Goal: Use online tool/utility: Utilize a website feature to perform a specific function

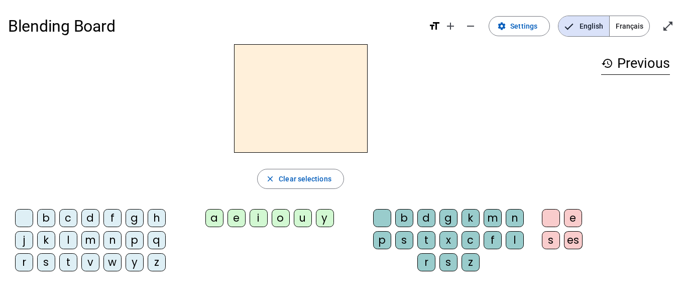
click at [66, 240] on div "l" at bounding box center [68, 240] width 18 height 18
click at [69, 256] on div "t" at bounding box center [68, 262] width 18 height 18
click at [292, 171] on span "button" at bounding box center [301, 179] width 86 height 24
click at [216, 223] on div "a" at bounding box center [214, 218] width 18 height 18
click at [308, 220] on div "u" at bounding box center [303, 218] width 18 height 18
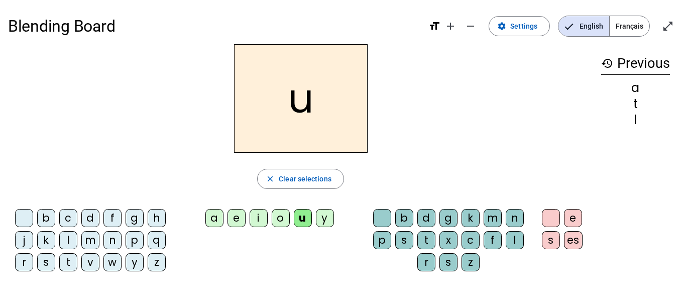
click at [238, 217] on div "e" at bounding box center [236, 218] width 18 height 18
click at [513, 126] on div "e" at bounding box center [300, 98] width 585 height 108
click at [676, 25] on span "Enter full screen" at bounding box center [668, 26] width 24 height 24
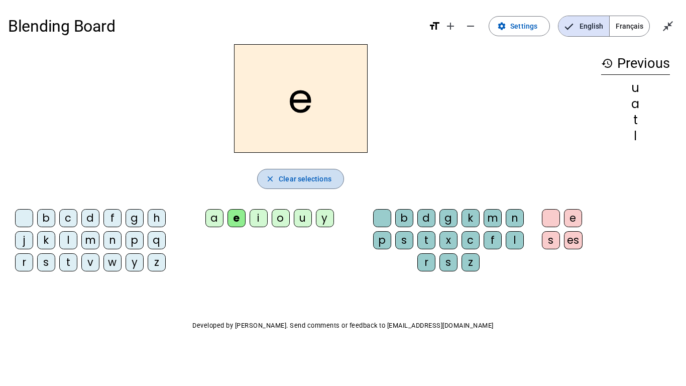
click at [272, 185] on span "button" at bounding box center [301, 179] width 86 height 24
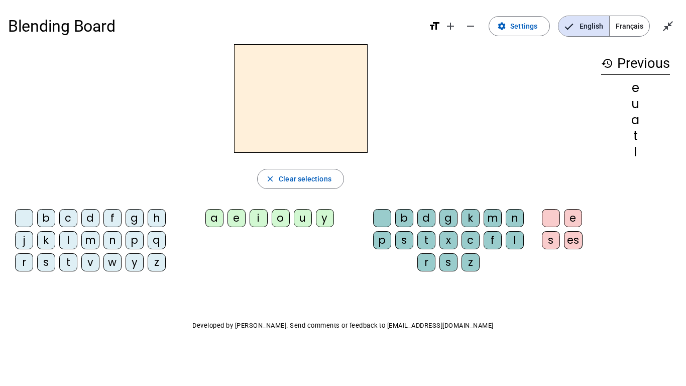
click at [277, 99] on h2 at bounding box center [301, 98] width 134 height 108
click at [70, 238] on div "l" at bounding box center [68, 240] width 18 height 18
click at [216, 218] on div "a" at bounding box center [214, 218] width 18 height 18
click at [240, 217] on div "e" at bounding box center [236, 218] width 18 height 18
click at [61, 257] on div "t" at bounding box center [68, 262] width 18 height 18
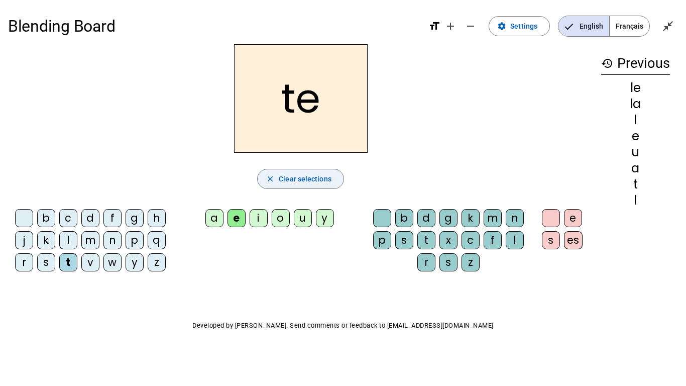
click at [309, 182] on span "Clear selections" at bounding box center [305, 179] width 53 height 12
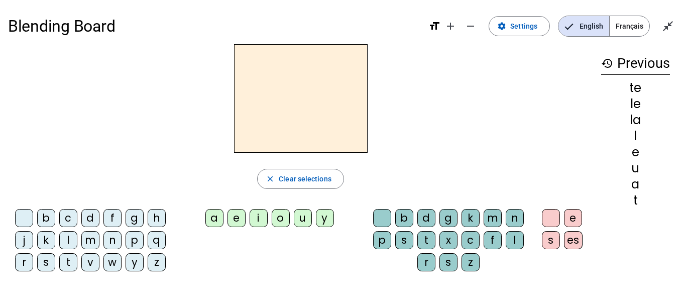
click at [64, 241] on div "l" at bounding box center [68, 240] width 18 height 18
click at [219, 221] on div "a" at bounding box center [214, 218] width 18 height 18
click at [242, 218] on div "e" at bounding box center [236, 218] width 18 height 18
click at [305, 223] on div "u" at bounding box center [303, 218] width 18 height 18
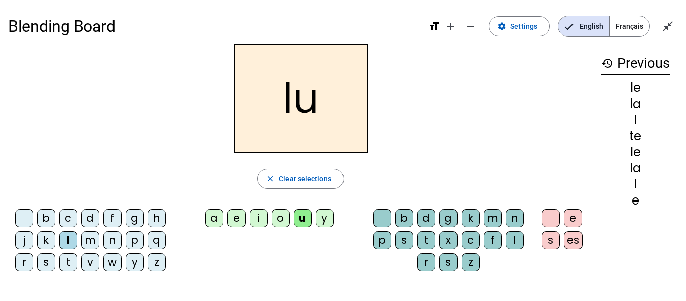
click at [74, 266] on div "t" at bounding box center [68, 262] width 18 height 18
click at [239, 222] on div "e" at bounding box center [236, 218] width 18 height 18
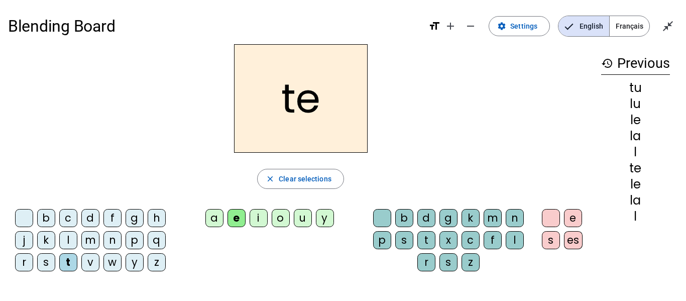
click at [213, 223] on div "a" at bounding box center [214, 218] width 18 height 18
